Goal: Task Accomplishment & Management: Use online tool/utility

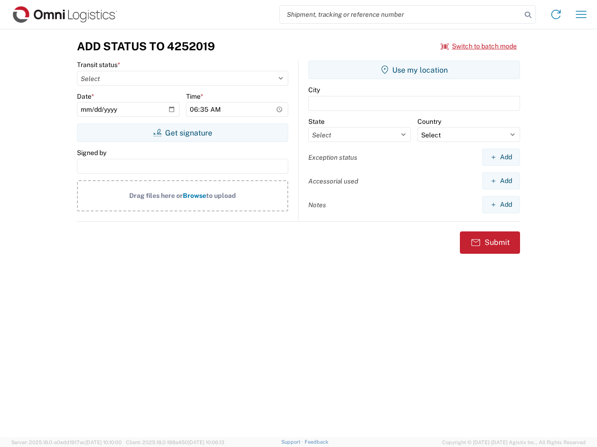
click at [400, 14] on input "search" at bounding box center [400, 15] width 241 height 18
click at [528, 15] on icon at bounding box center [527, 14] width 13 height 13
click at [556, 14] on icon at bounding box center [555, 14] width 15 height 15
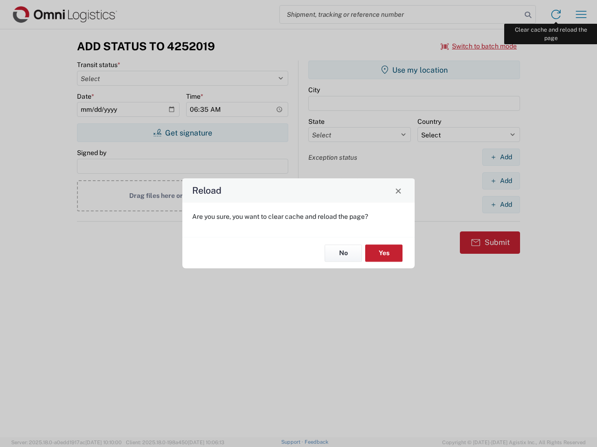
click at [581, 14] on div "Reload Are you sure, you want to clear cache and reload the page? No Yes" at bounding box center [298, 223] width 597 height 447
click at [479, 46] on div "Reload Are you sure, you want to clear cache and reload the page? No Yes" at bounding box center [298, 223] width 597 height 447
click at [182, 133] on div "Reload Are you sure, you want to clear cache and reload the page? No Yes" at bounding box center [298, 223] width 597 height 447
click at [414, 70] on div "Reload Are you sure, you want to clear cache and reload the page? No Yes" at bounding box center [298, 223] width 597 height 447
click at [501, 157] on div "Reload Are you sure, you want to clear cache and reload the page? No Yes" at bounding box center [298, 223] width 597 height 447
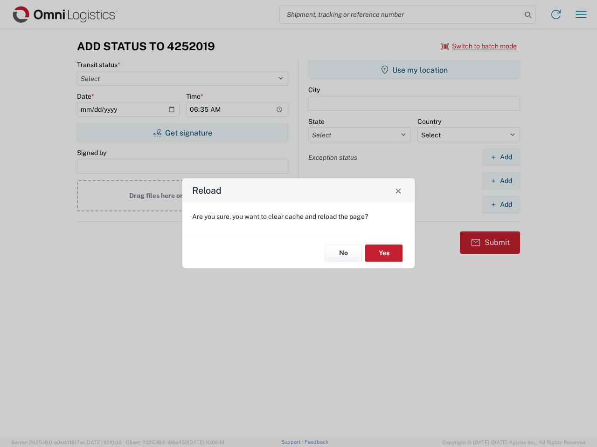
click at [501, 181] on div "Reload Are you sure, you want to clear cache and reload the page? No Yes" at bounding box center [298, 223] width 597 height 447
click at [501, 205] on div "Reload Are you sure, you want to clear cache and reload the page? No Yes" at bounding box center [298, 223] width 597 height 447
